Goal: Find specific page/section: Find specific page/section

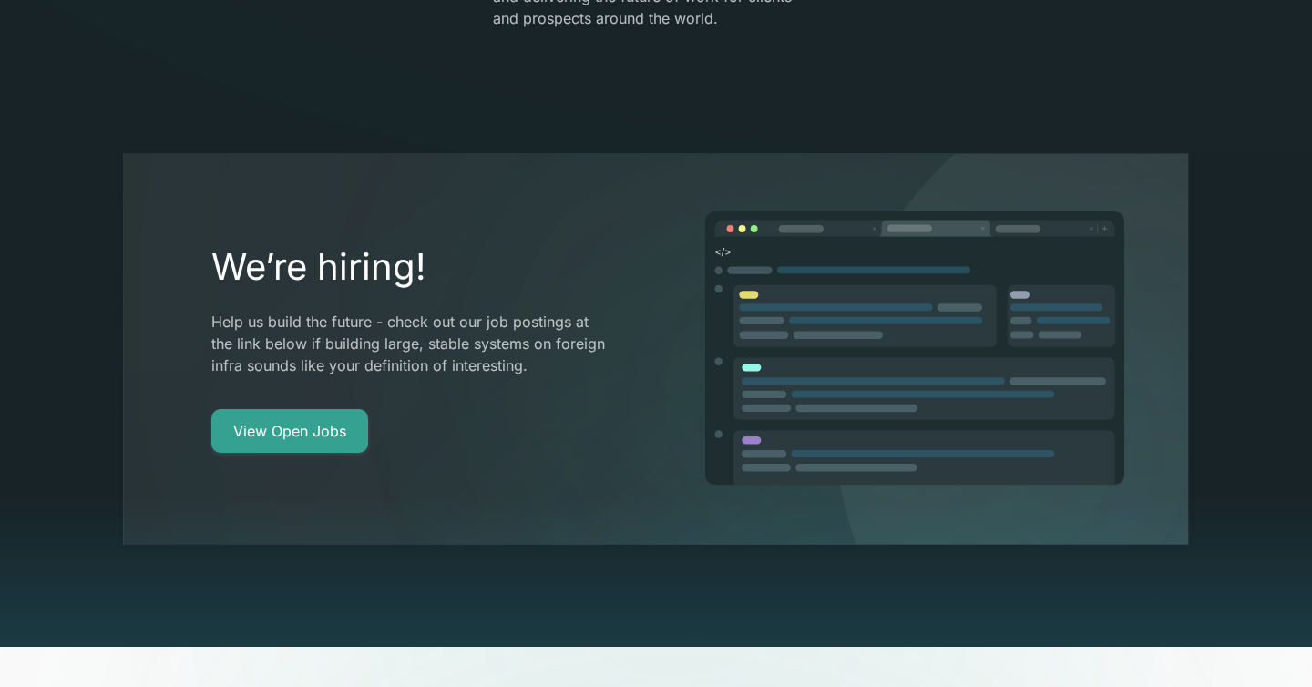
scroll to position [3356, 0]
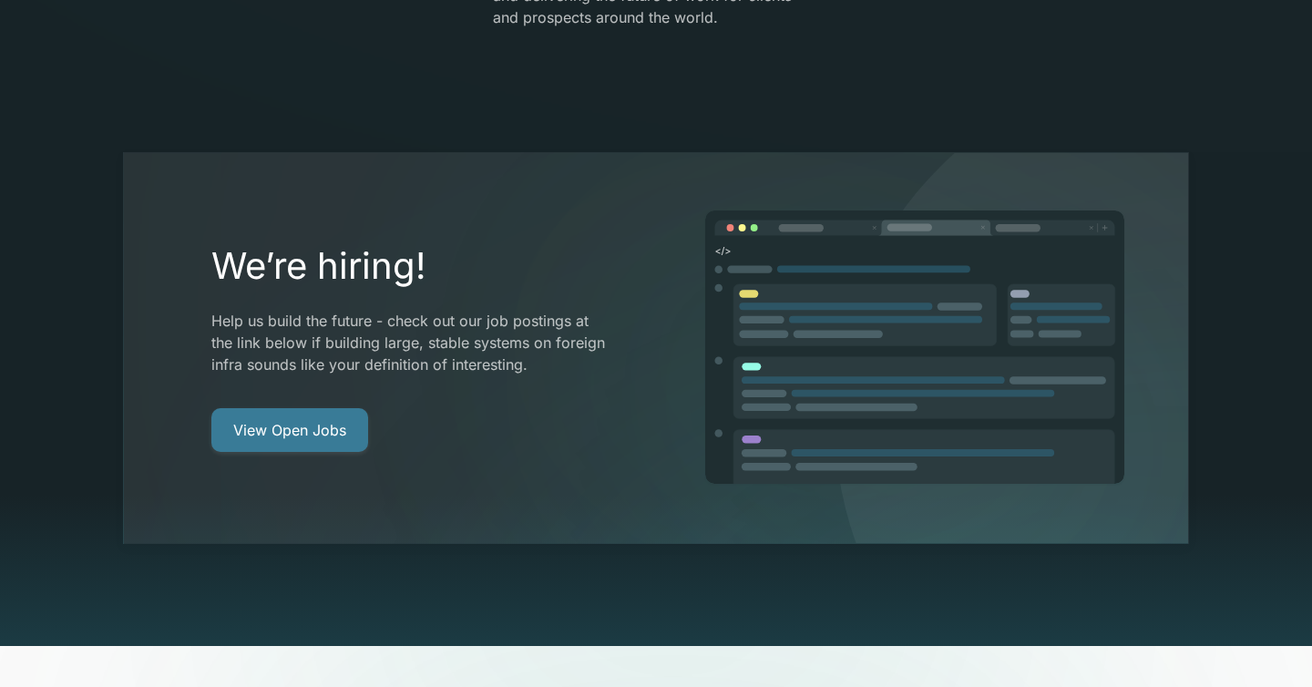
click at [338, 408] on link "View Open Jobs" at bounding box center [289, 430] width 157 height 44
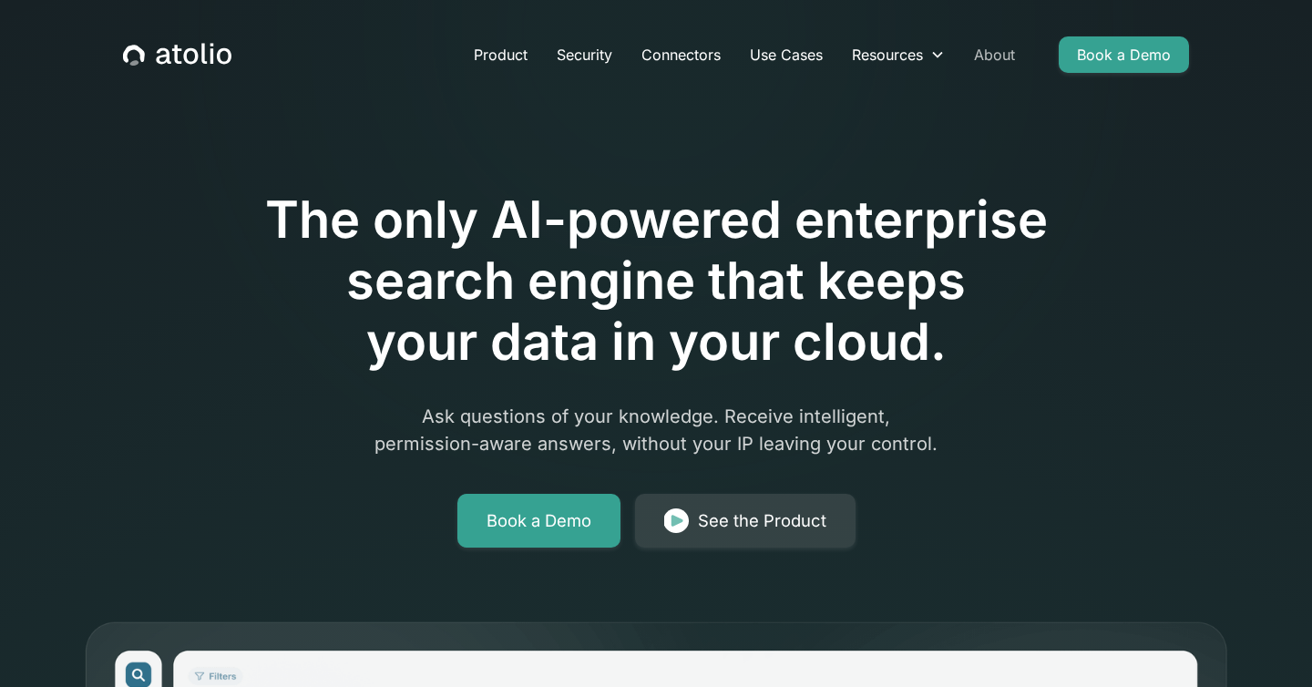
click at [980, 51] on link "About" at bounding box center [994, 54] width 70 height 36
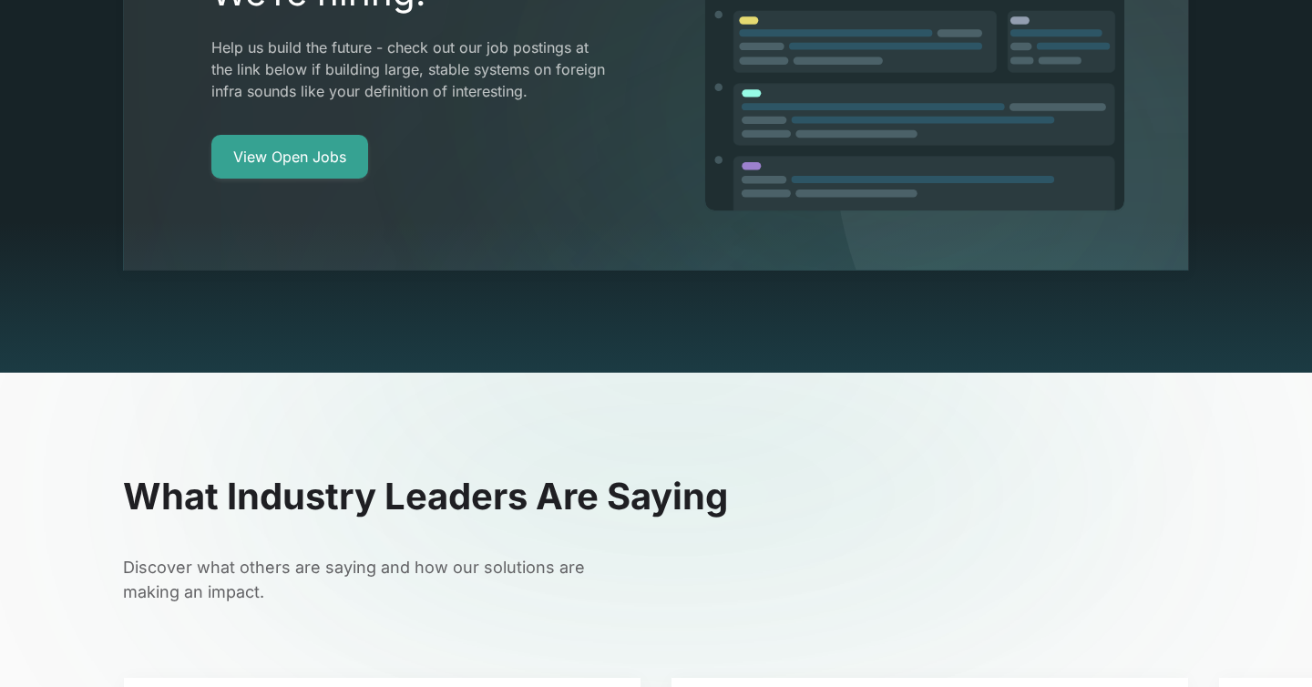
scroll to position [3462, 0]
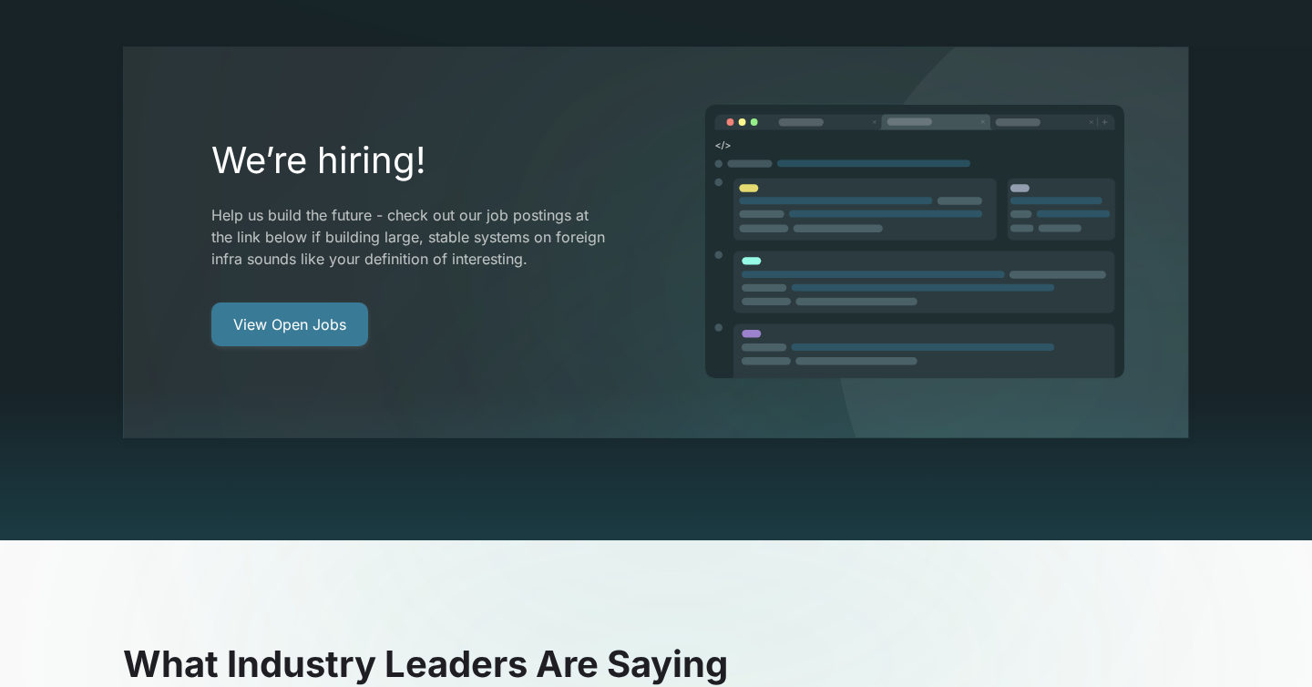
click at [302, 302] on link "View Open Jobs" at bounding box center [289, 324] width 157 height 44
